Goal: Navigation & Orientation: Find specific page/section

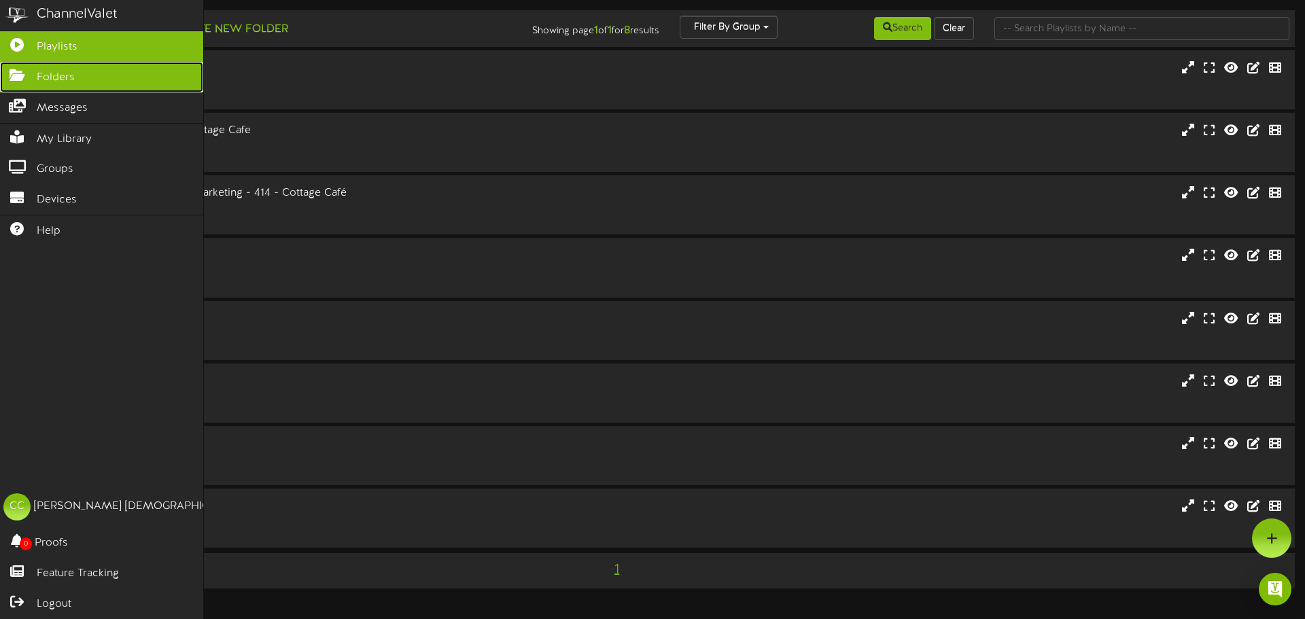
click at [50, 75] on span "Folders" at bounding box center [56, 78] width 38 height 16
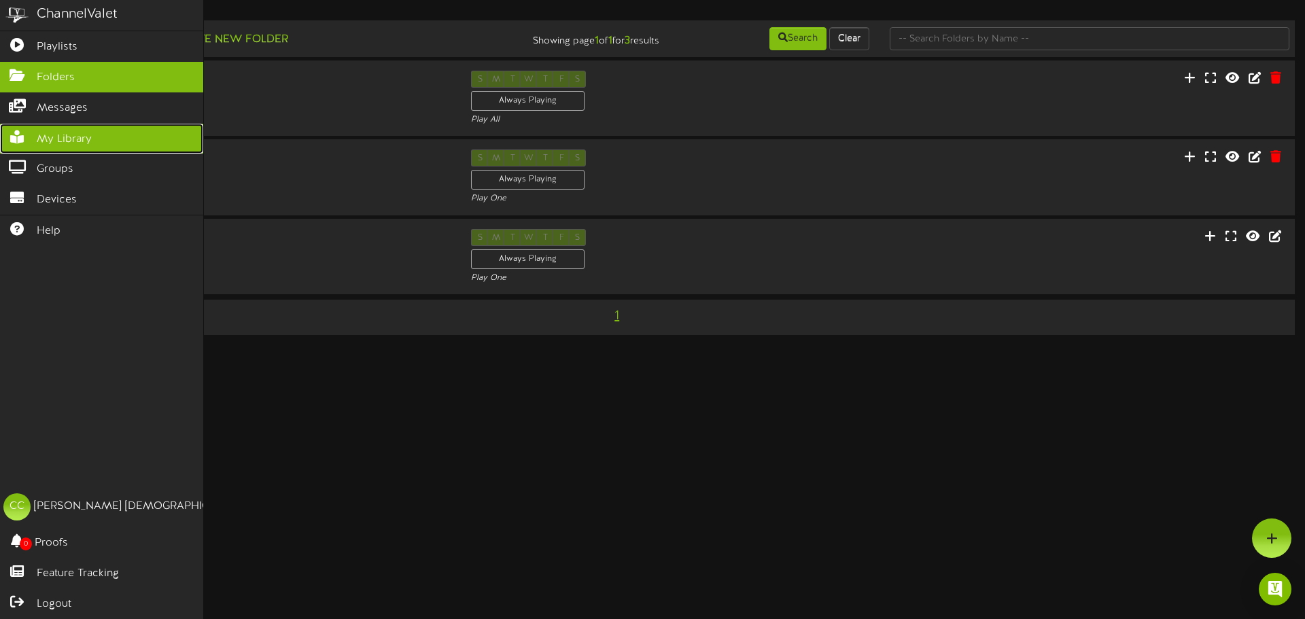
click at [56, 135] on span "My Library" at bounding box center [64, 140] width 55 height 16
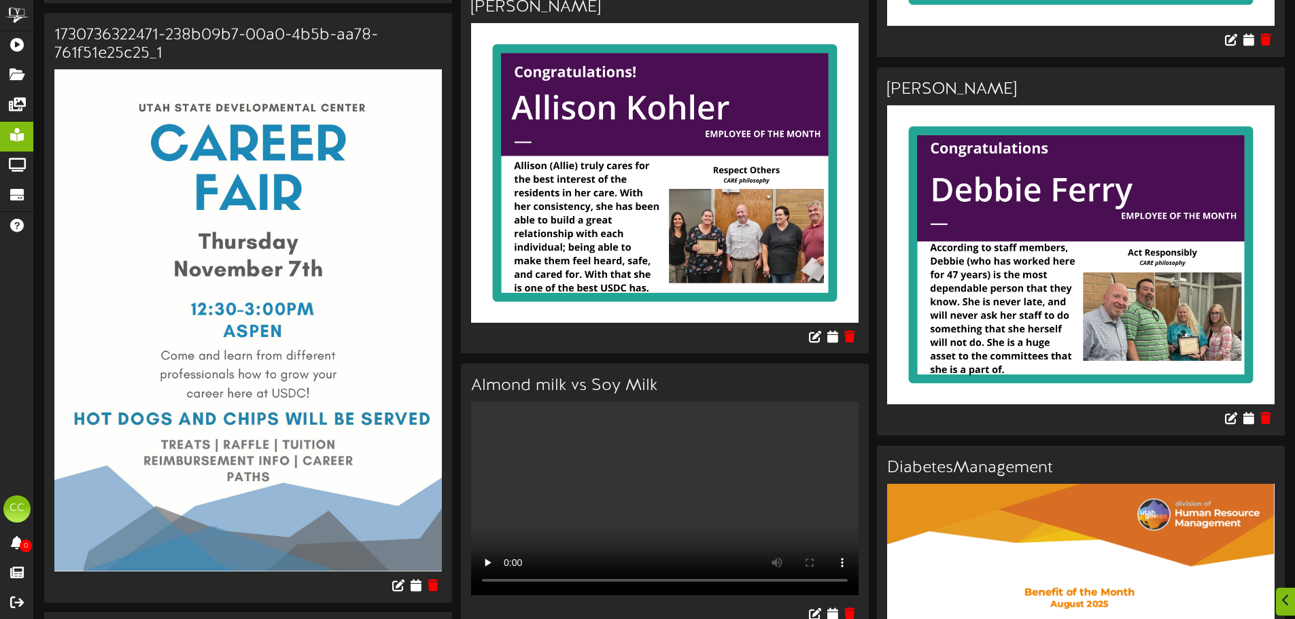
scroll to position [2651, 0]
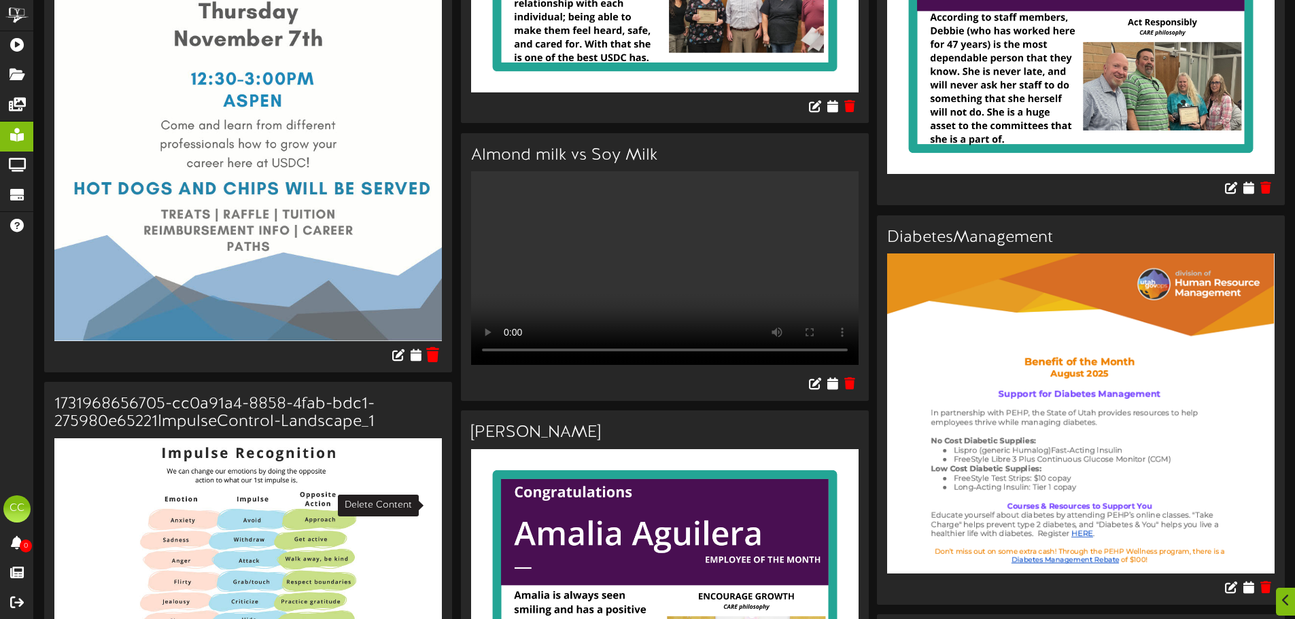
click at [428, 362] on icon at bounding box center [432, 354] width 13 height 15
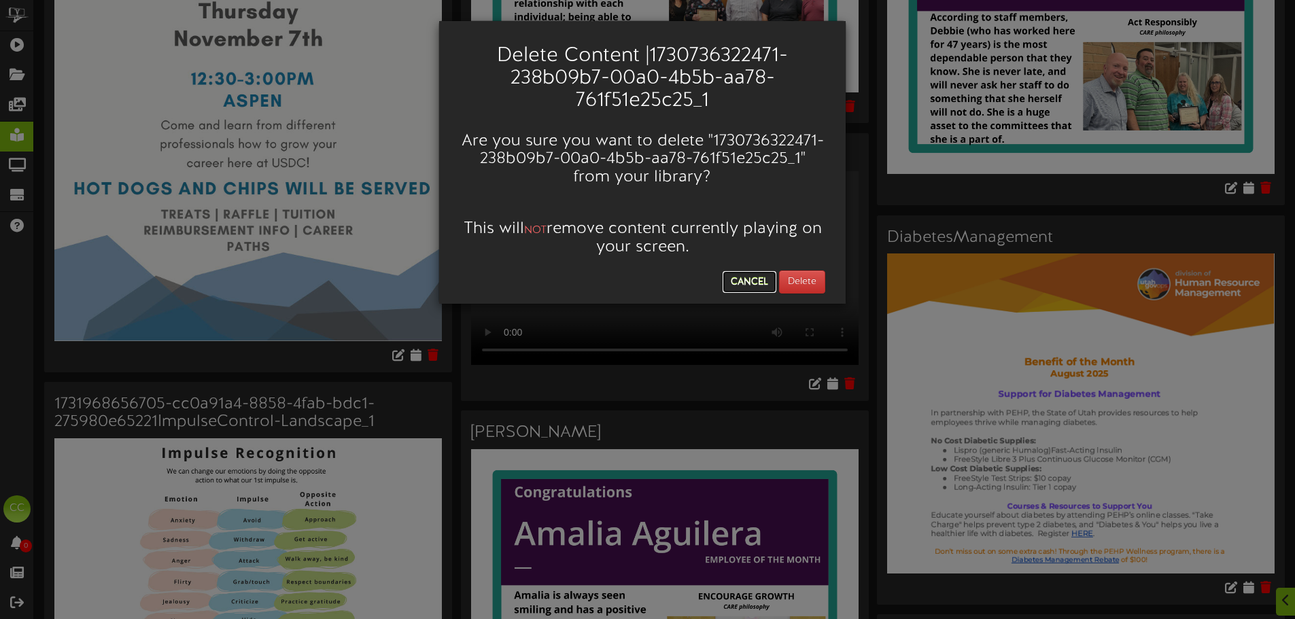
click at [759, 275] on button "Cancel" at bounding box center [750, 282] width 54 height 22
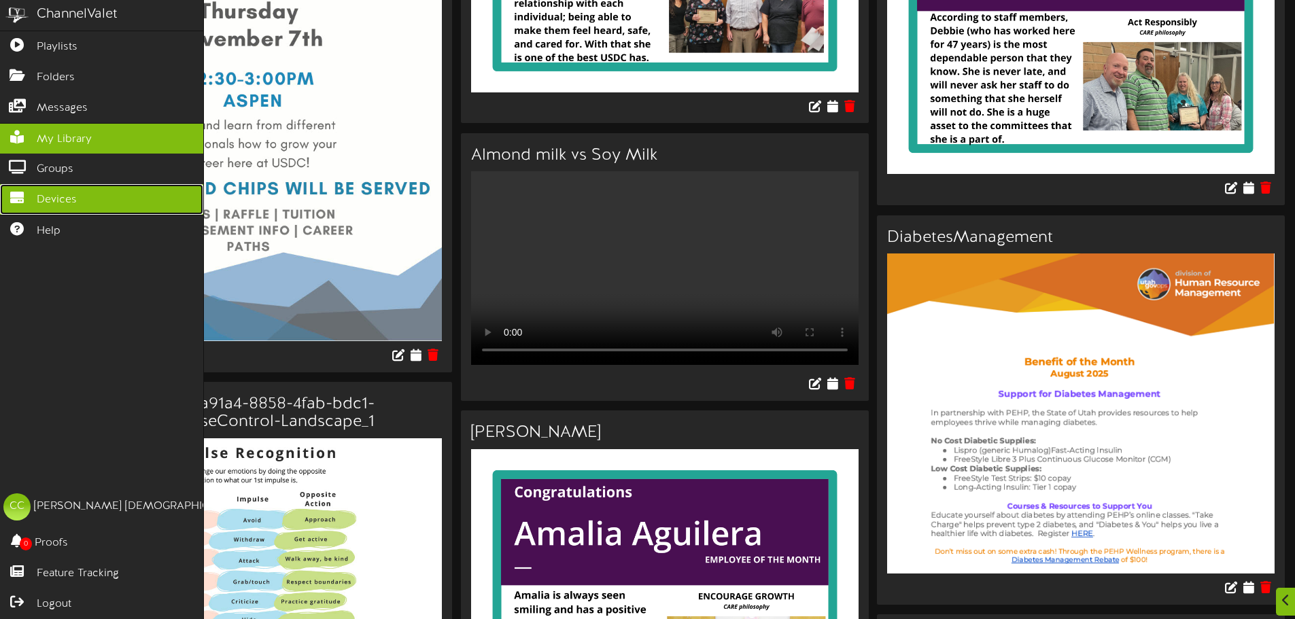
click at [65, 193] on span "Devices" at bounding box center [57, 200] width 40 height 16
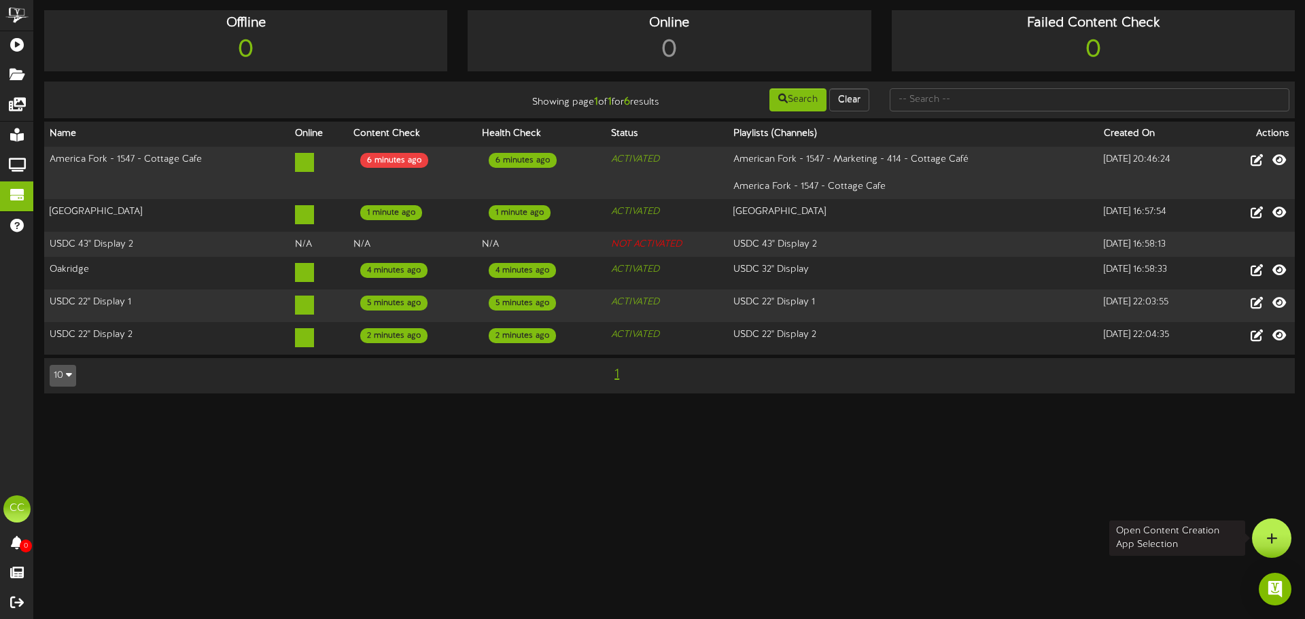
click at [1272, 540] on icon at bounding box center [1272, 538] width 12 height 12
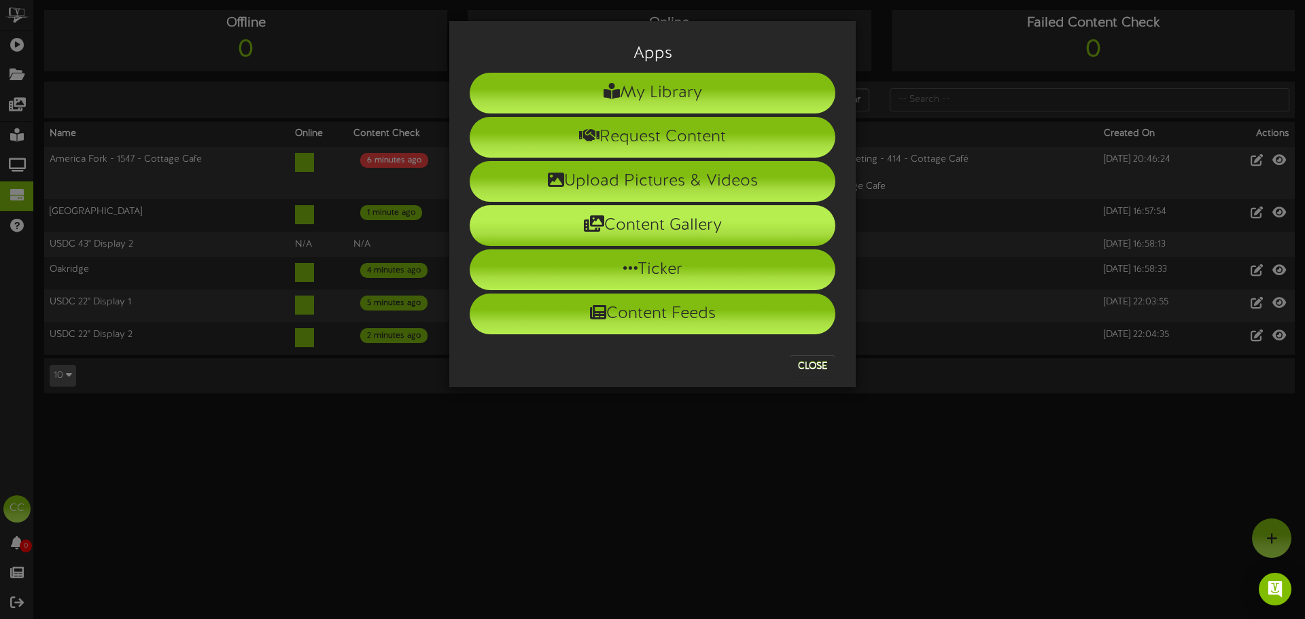
click at [695, 224] on li "Content Gallery" at bounding box center [653, 225] width 366 height 41
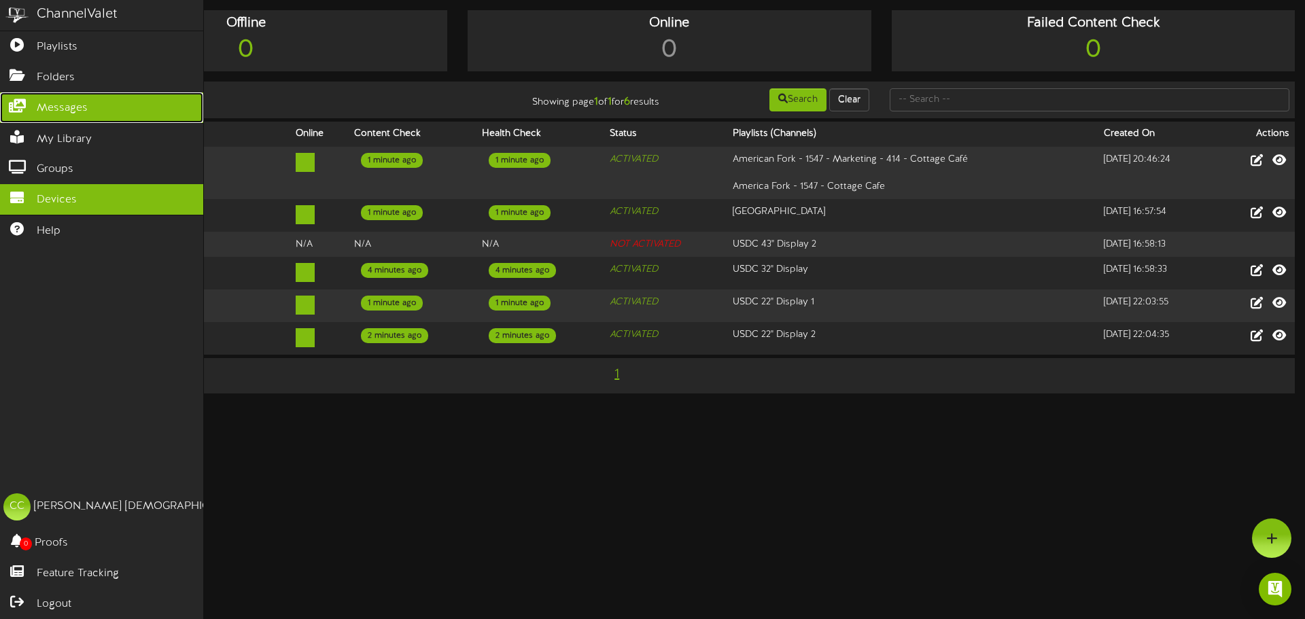
click at [55, 109] on span "Messages" at bounding box center [62, 109] width 51 height 16
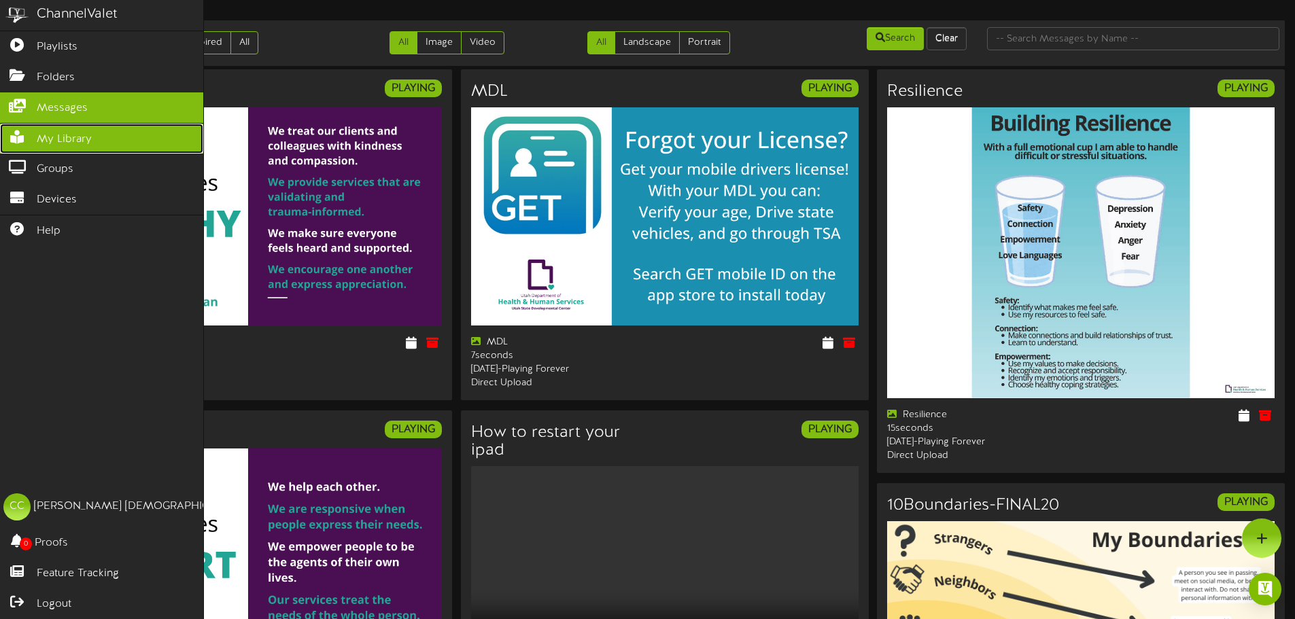
click at [21, 133] on icon at bounding box center [17, 136] width 34 height 10
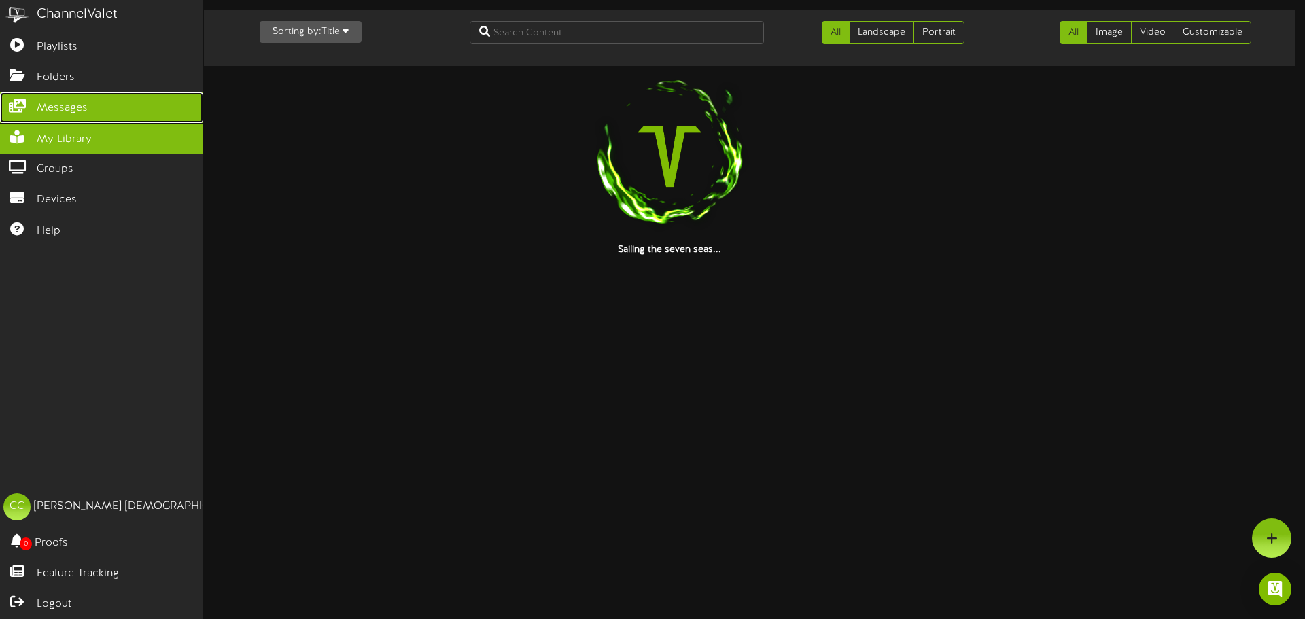
click at [49, 106] on span "Messages" at bounding box center [62, 109] width 51 height 16
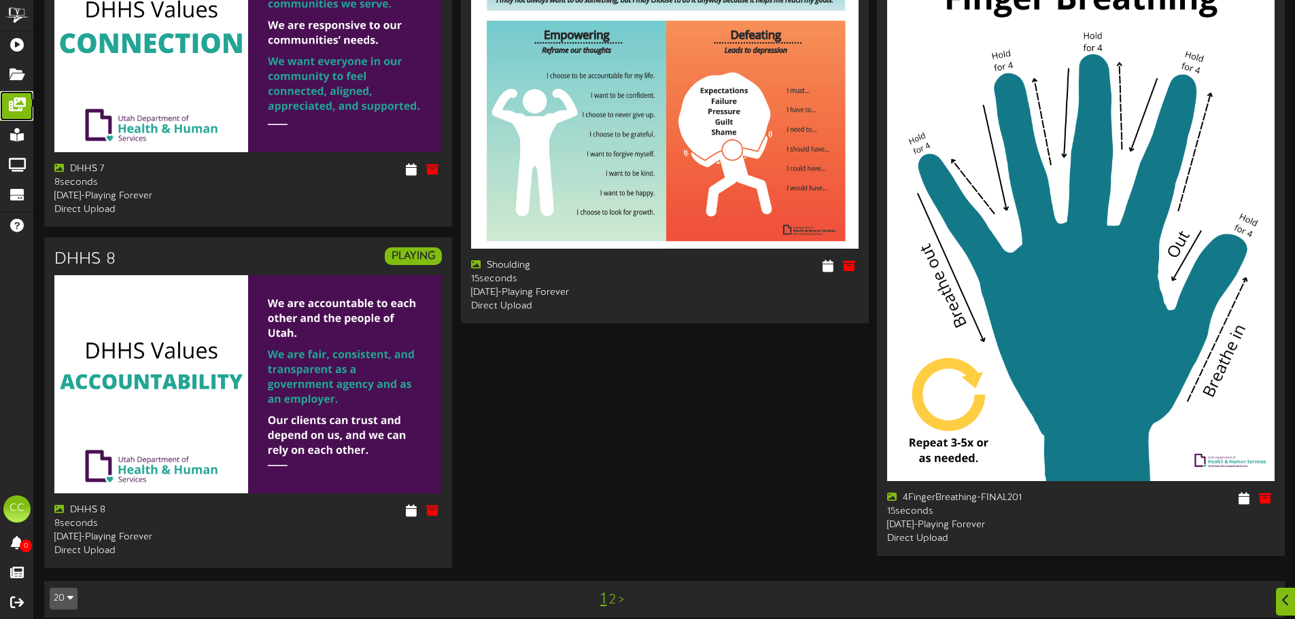
scroll to position [2232, 0]
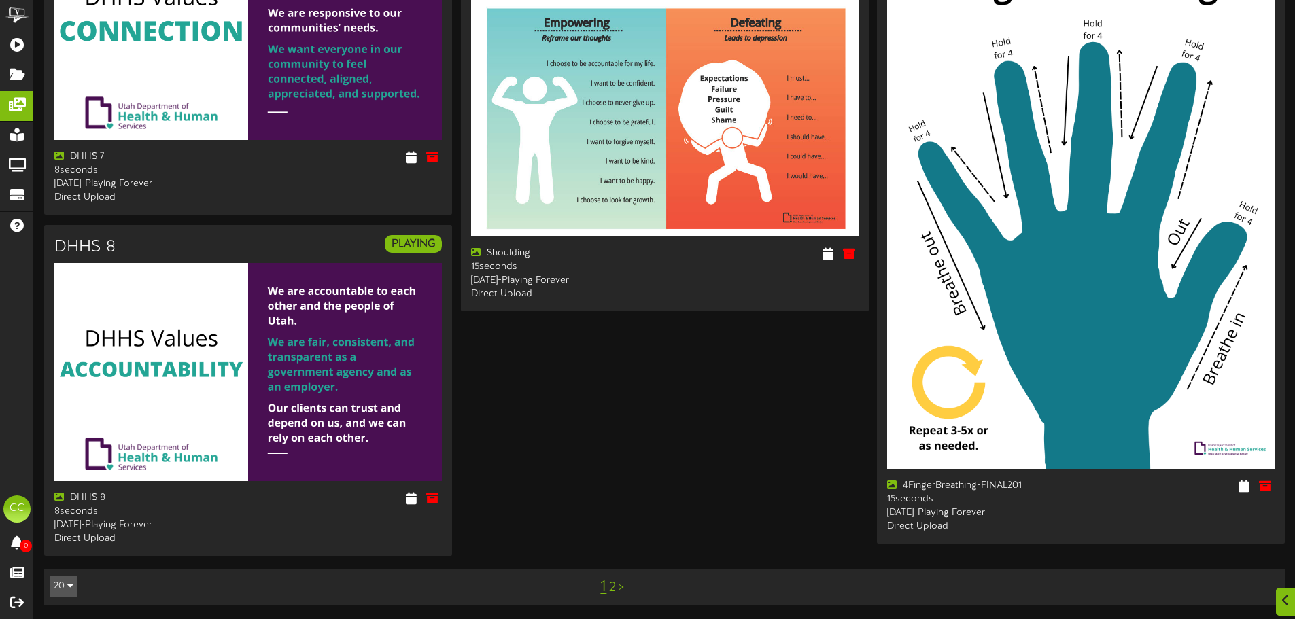
click at [611, 581] on td "20 5 10 25 50 100 1 2 >" at bounding box center [664, 587] width 1240 height 37
click at [615, 580] on link "2" at bounding box center [612, 587] width 7 height 15
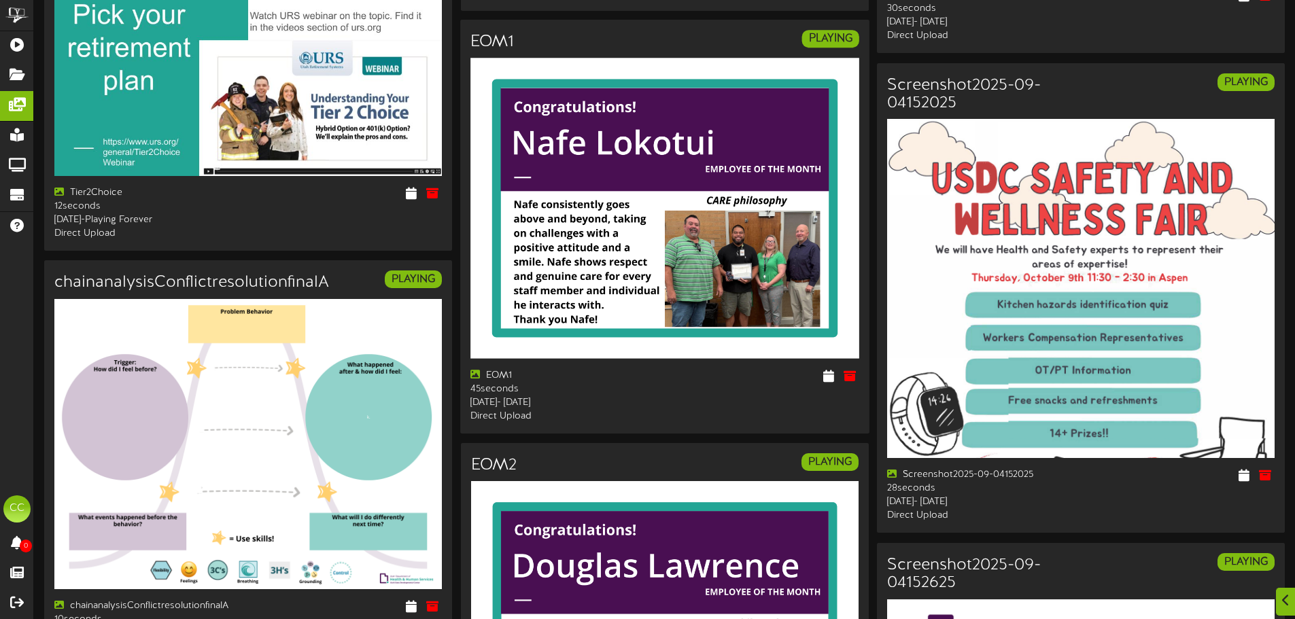
scroll to position [476, 0]
